Goal: Information Seeking & Learning: Learn about a topic

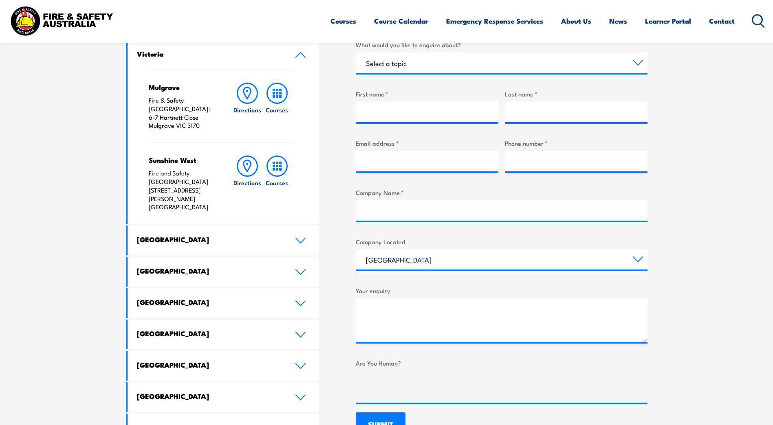
scroll to position [285, 0]
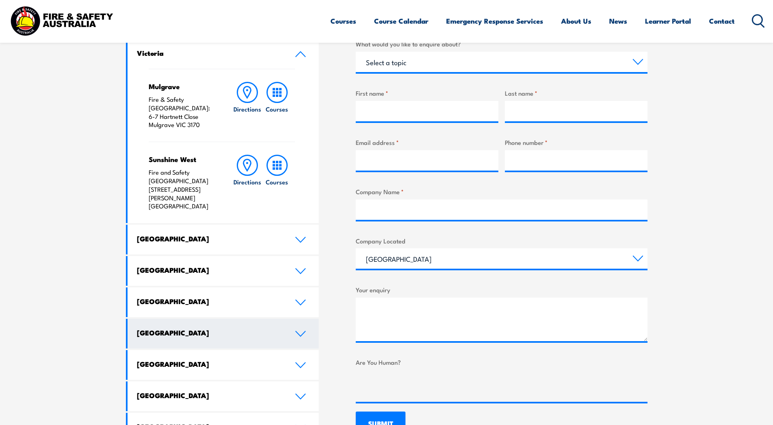
click at [297, 319] on link "South Australia" at bounding box center [222, 334] width 191 height 30
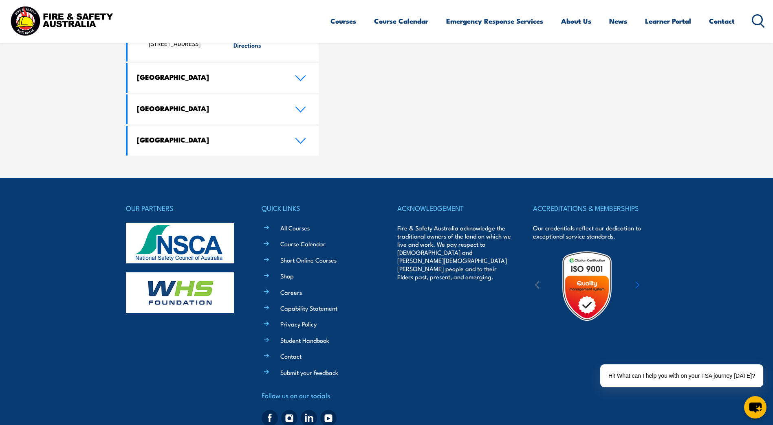
scroll to position [868, 0]
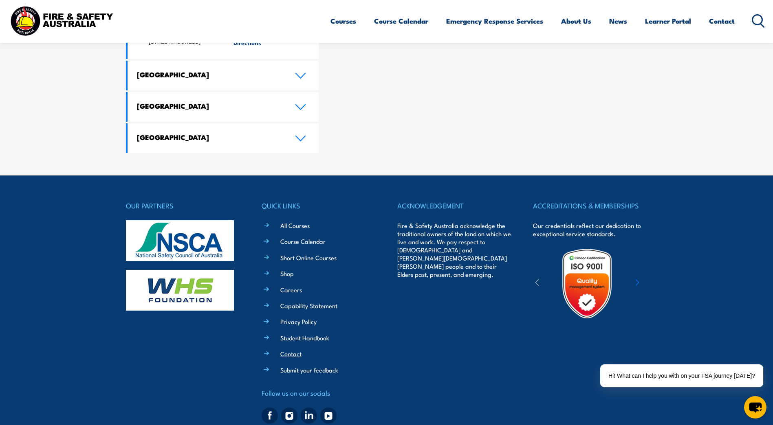
click at [292, 349] on link "Contact" at bounding box center [290, 353] width 21 height 9
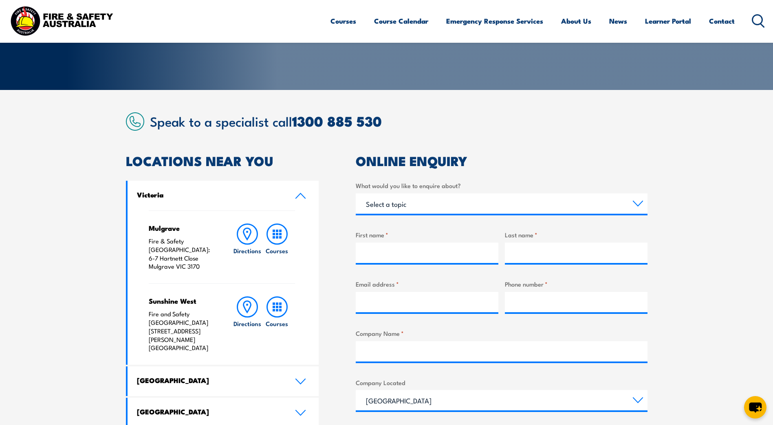
scroll to position [25, 0]
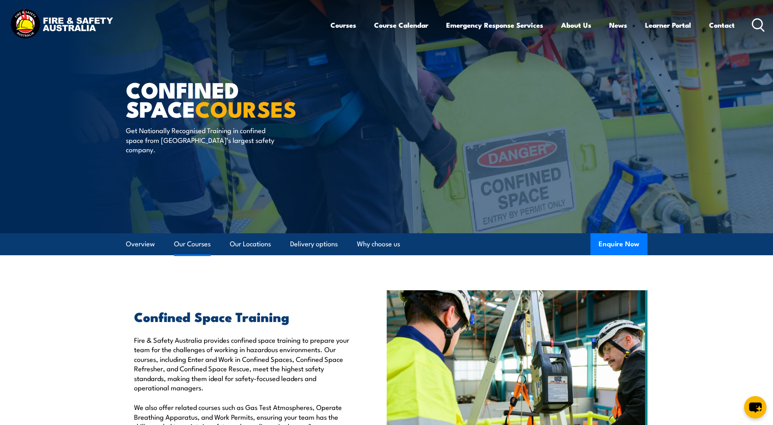
click at [204, 242] on link "Our Courses" at bounding box center [192, 244] width 37 height 22
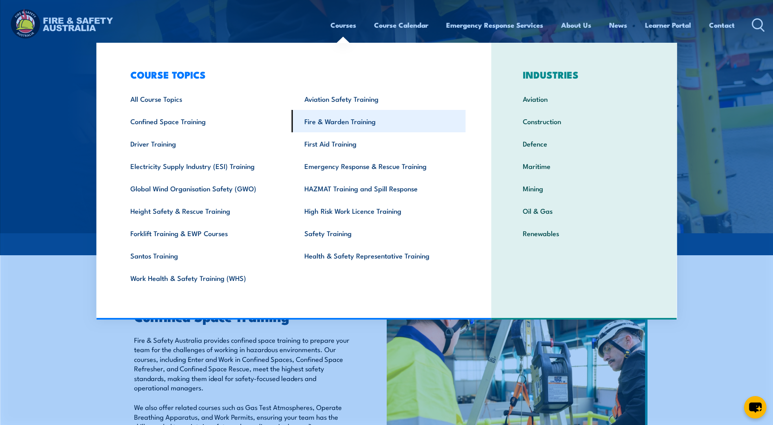
click at [346, 119] on link "Fire & Warden Training" at bounding box center [379, 121] width 174 height 22
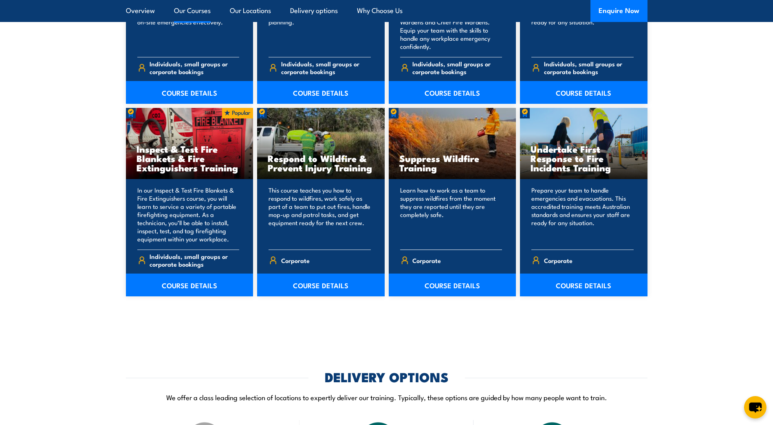
scroll to position [1385, 0]
